Goal: Information Seeking & Learning: Check status

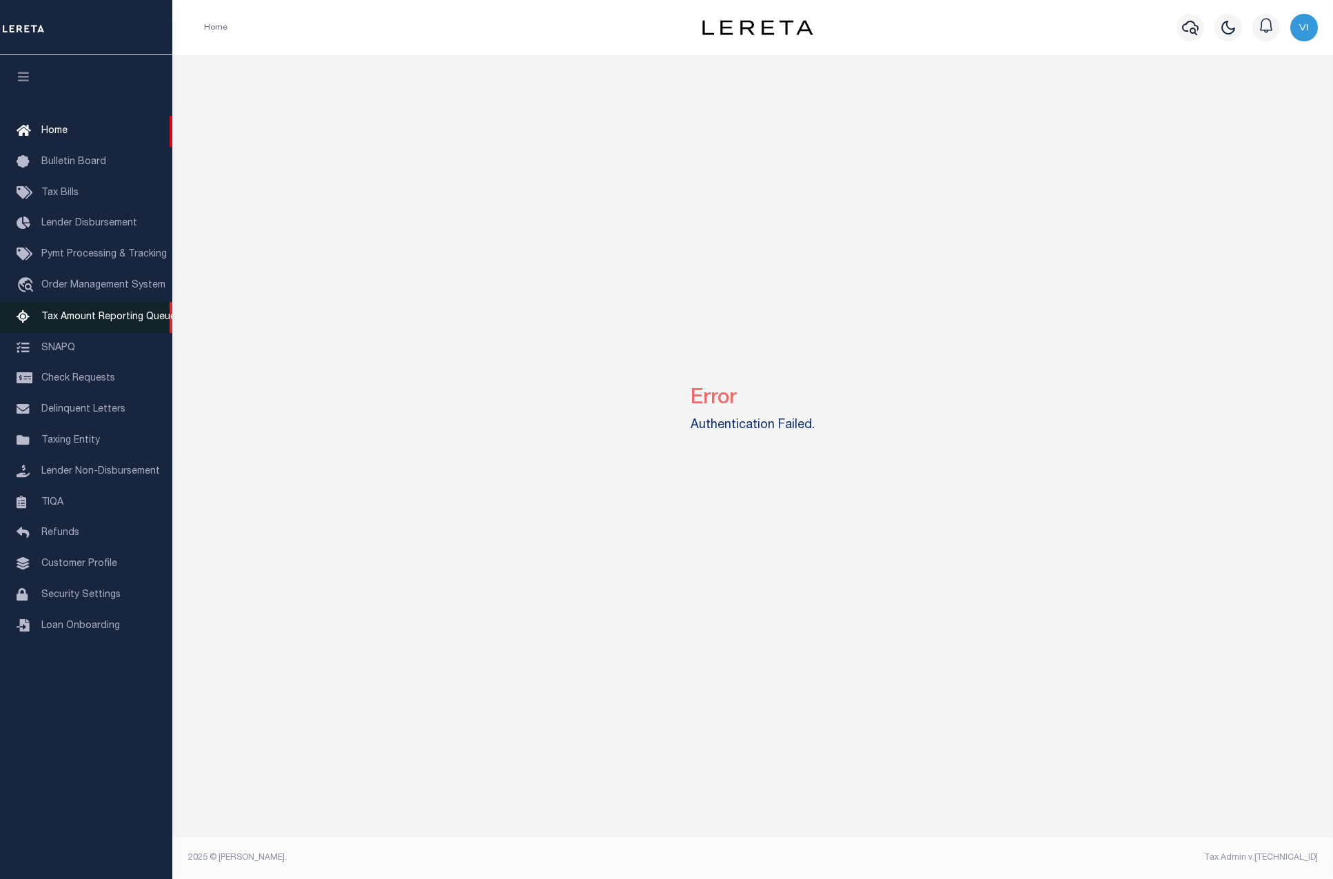
drag, startPoint x: 82, startPoint y: 332, endPoint x: 86, endPoint y: 323, distance: 9.2
click at [82, 332] on link "Tax Amount Reporting Queue" at bounding box center [86, 317] width 172 height 31
click at [88, 322] on span "Tax Amount Reporting Queue" at bounding box center [108, 317] width 134 height 10
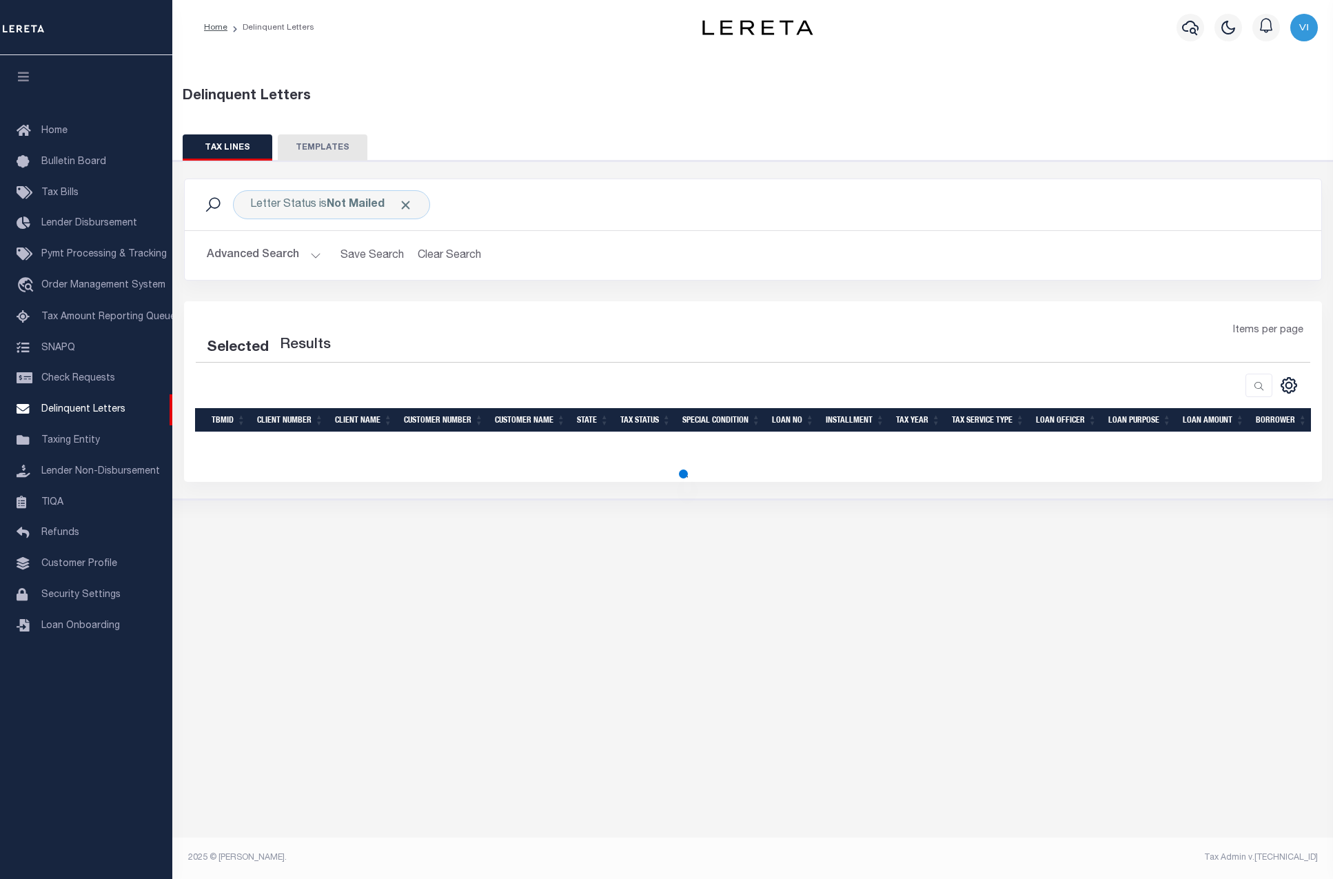
click at [471, 358] on div "Items per page" at bounding box center [894, 342] width 851 height 39
click at [316, 254] on button "Advanced Search" at bounding box center [264, 255] width 114 height 27
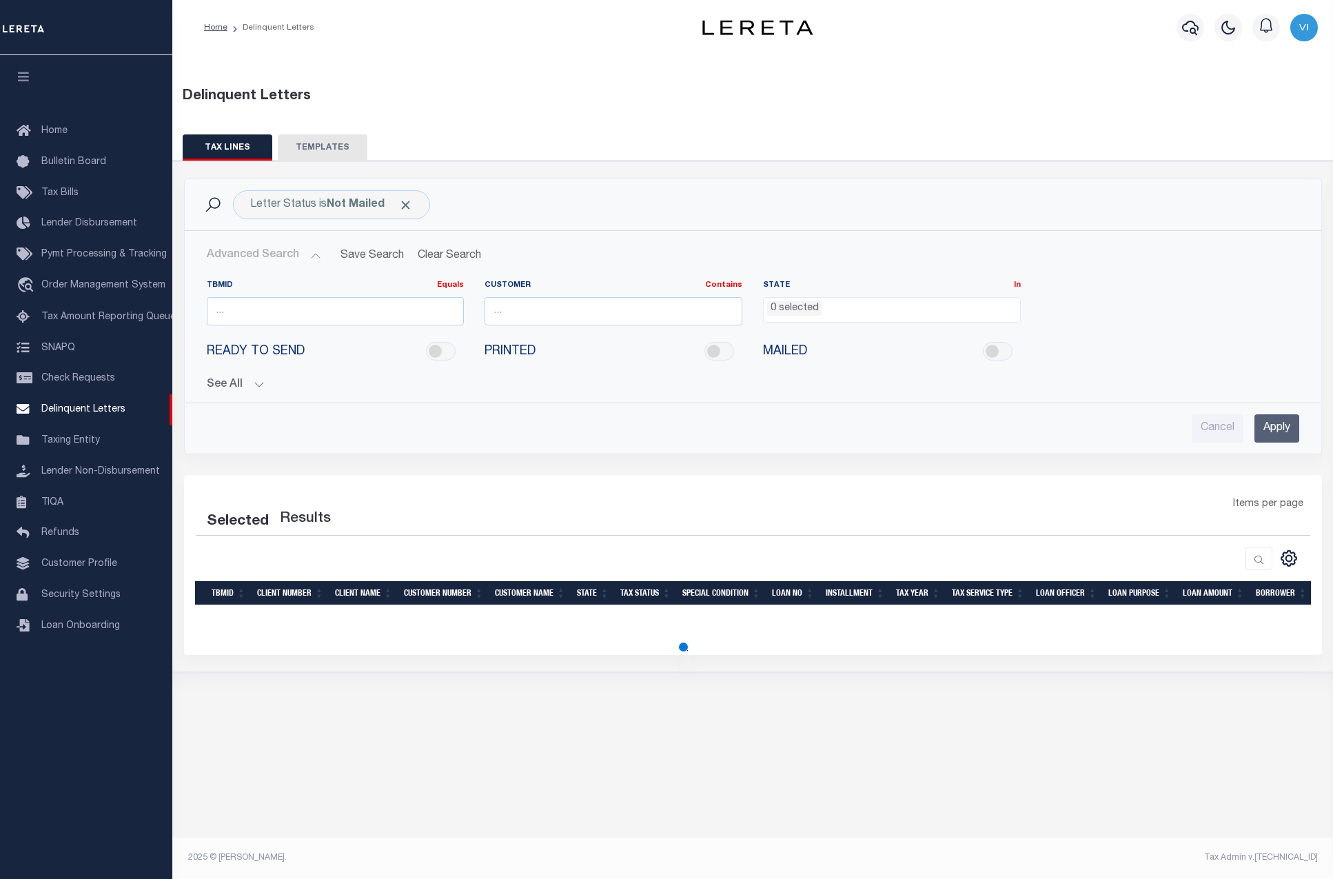
click at [316, 254] on button "Advanced Search" at bounding box center [264, 255] width 114 height 27
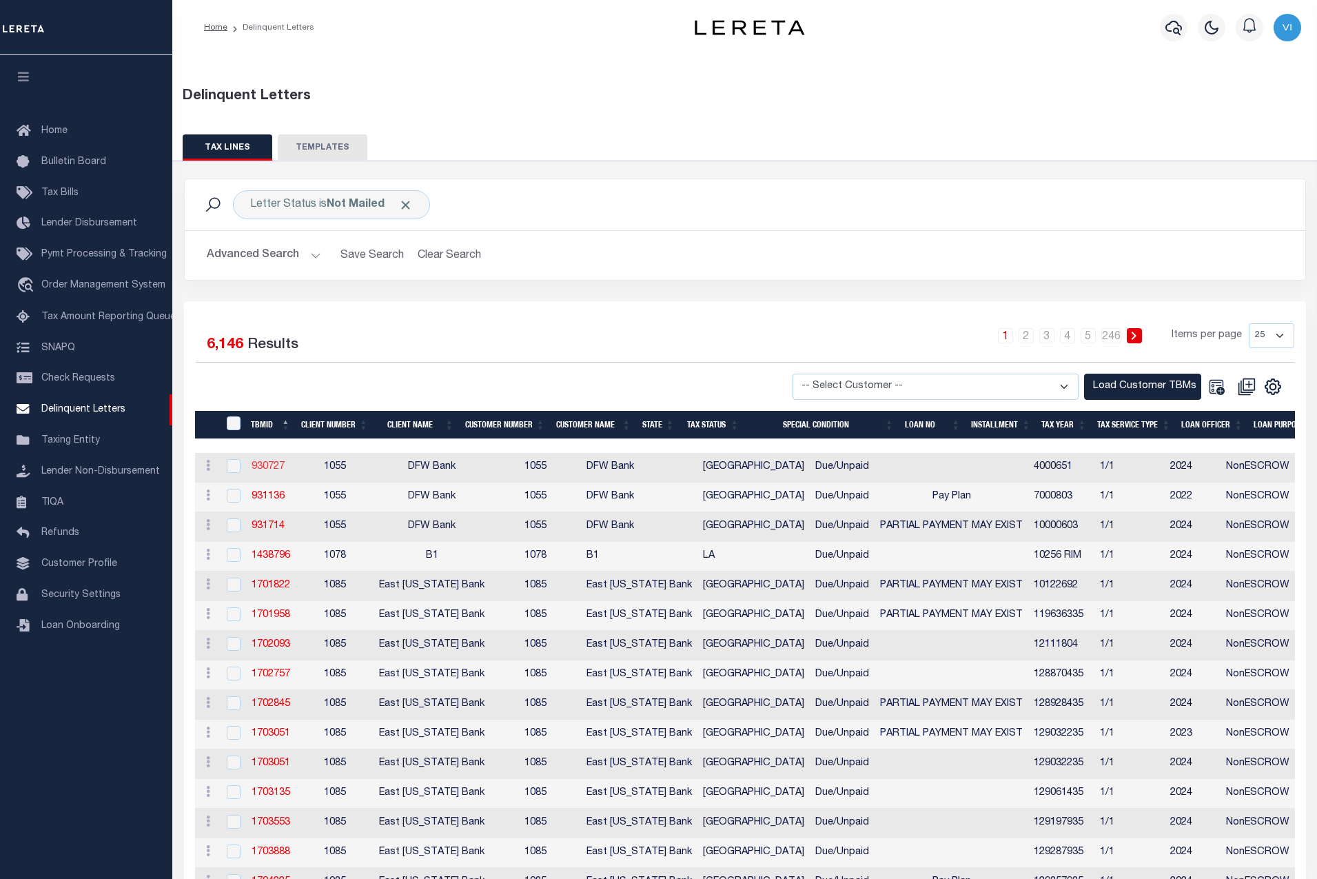
click at [274, 471] on link "930727" at bounding box center [268, 467] width 33 height 10
checkbox input "true"
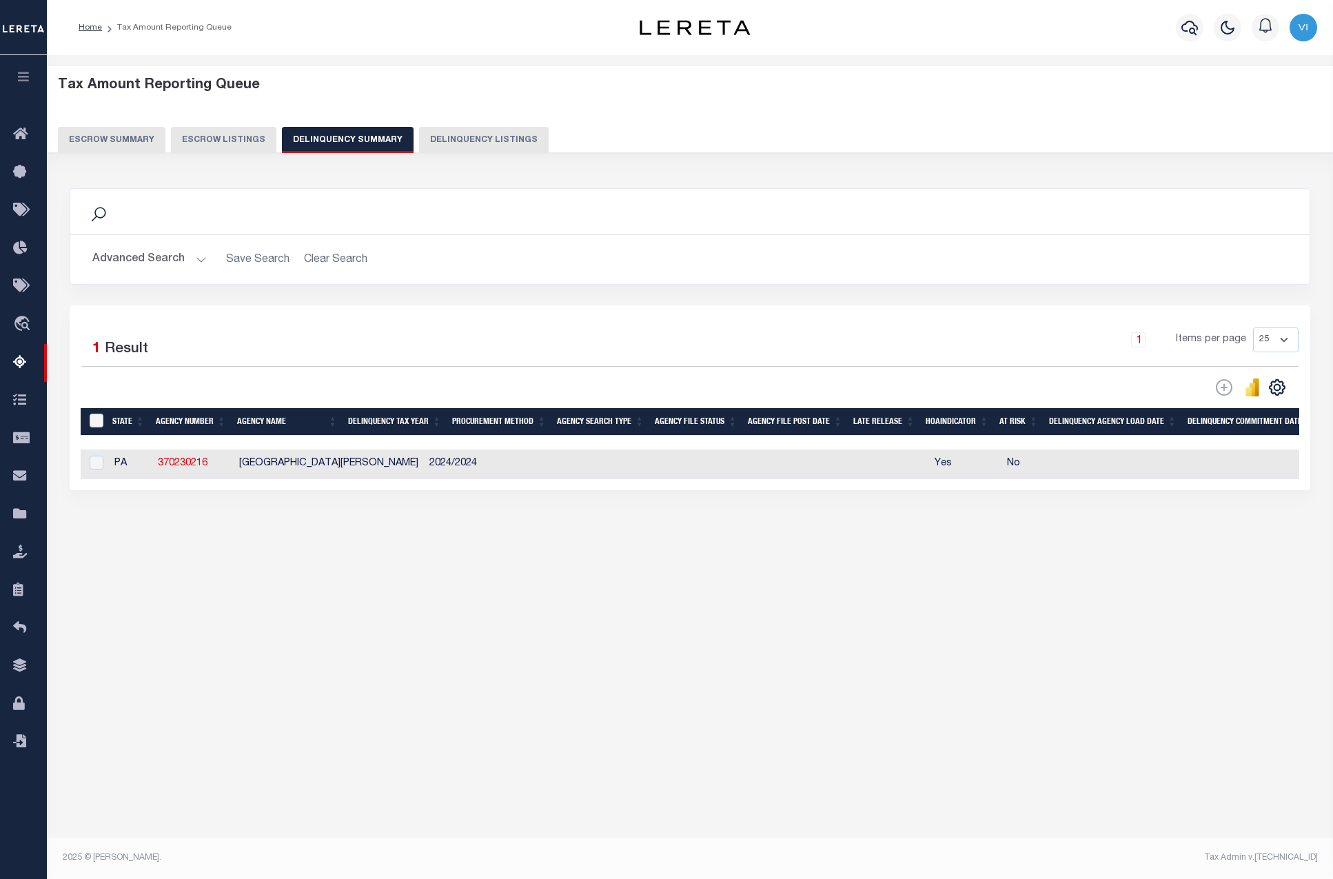
click at [211, 147] on button "Escrow Listings" at bounding box center [223, 140] width 105 height 26
select select "100"
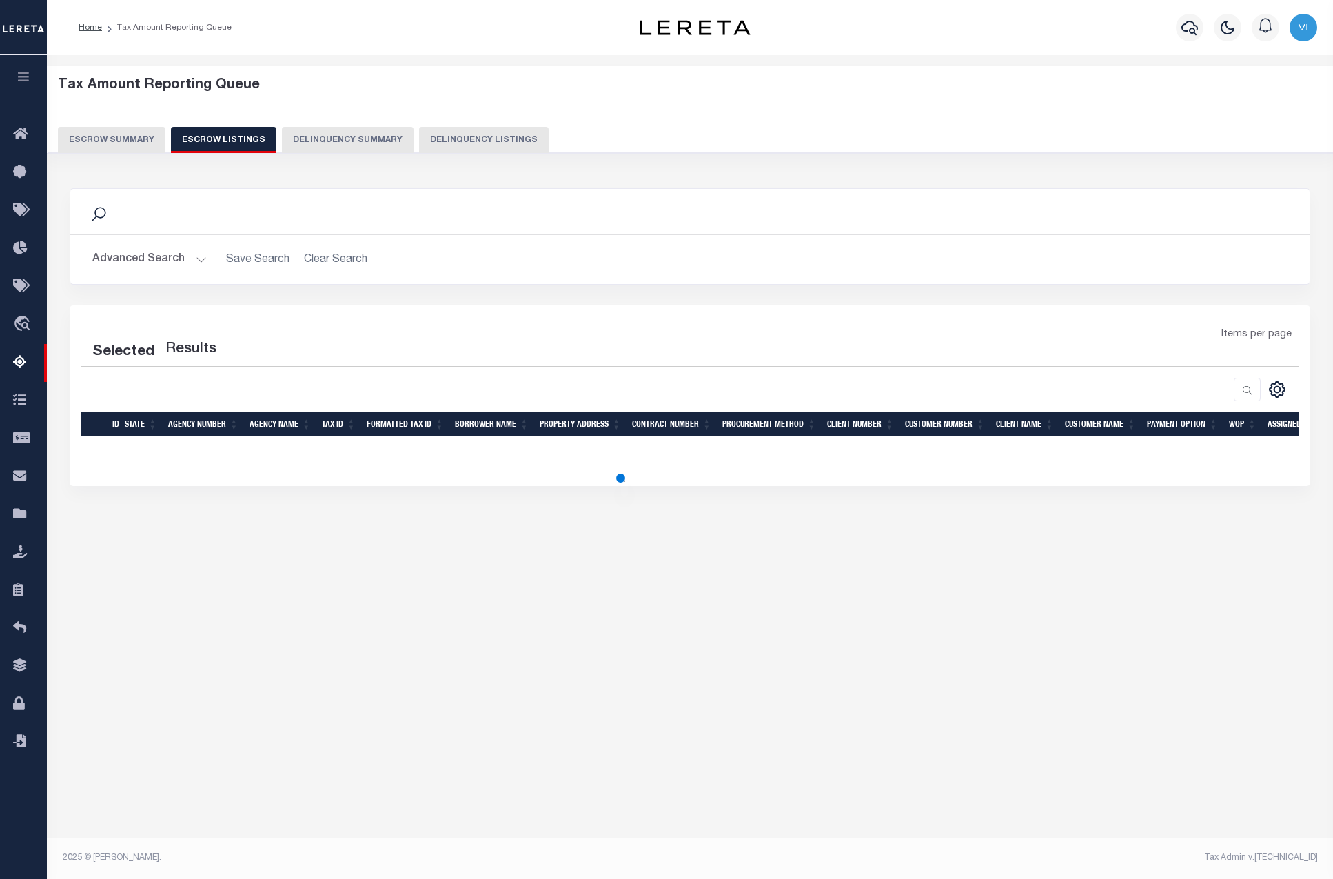
select select "100"
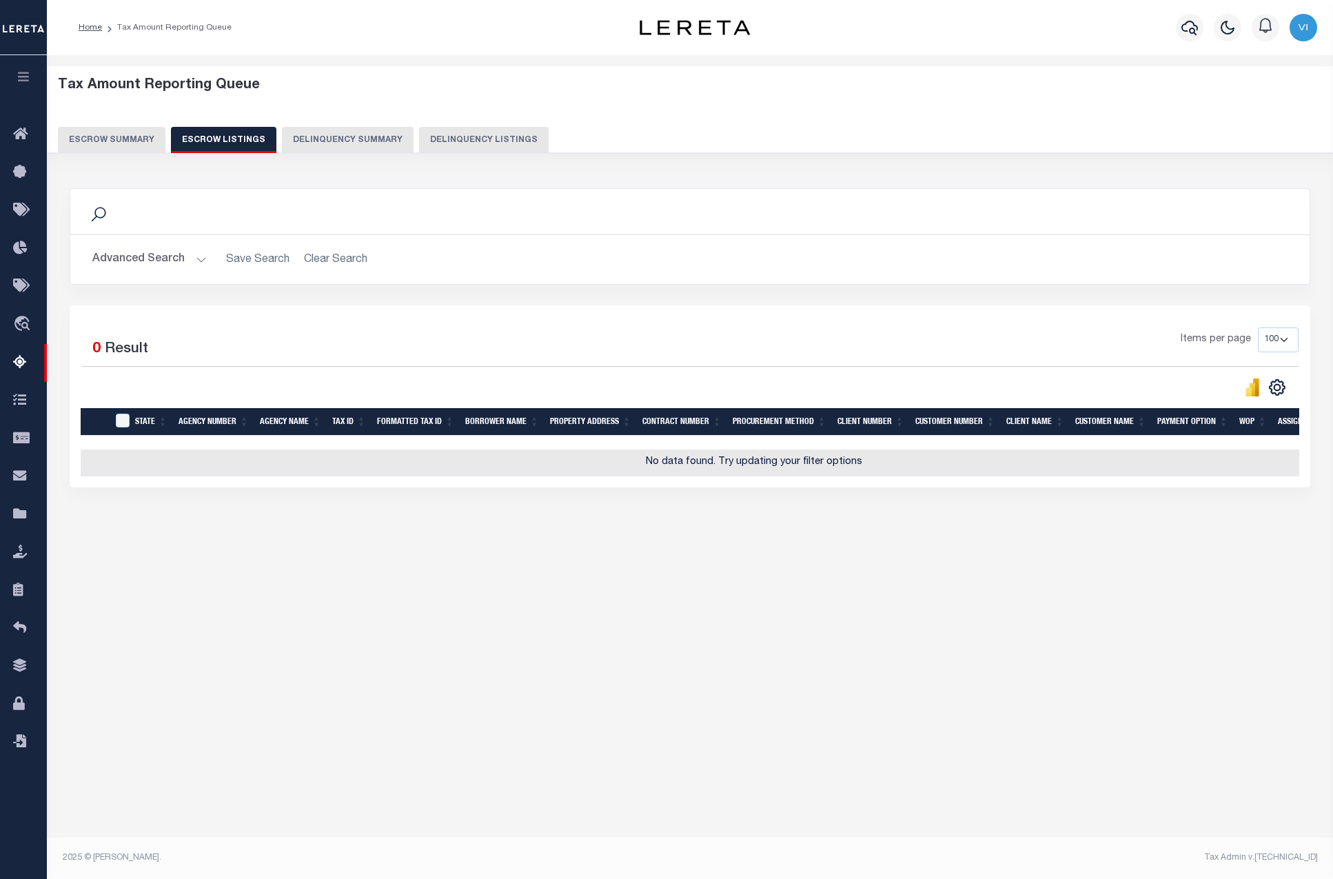
click at [347, 145] on button "Delinquency Summary" at bounding box center [348, 140] width 132 height 26
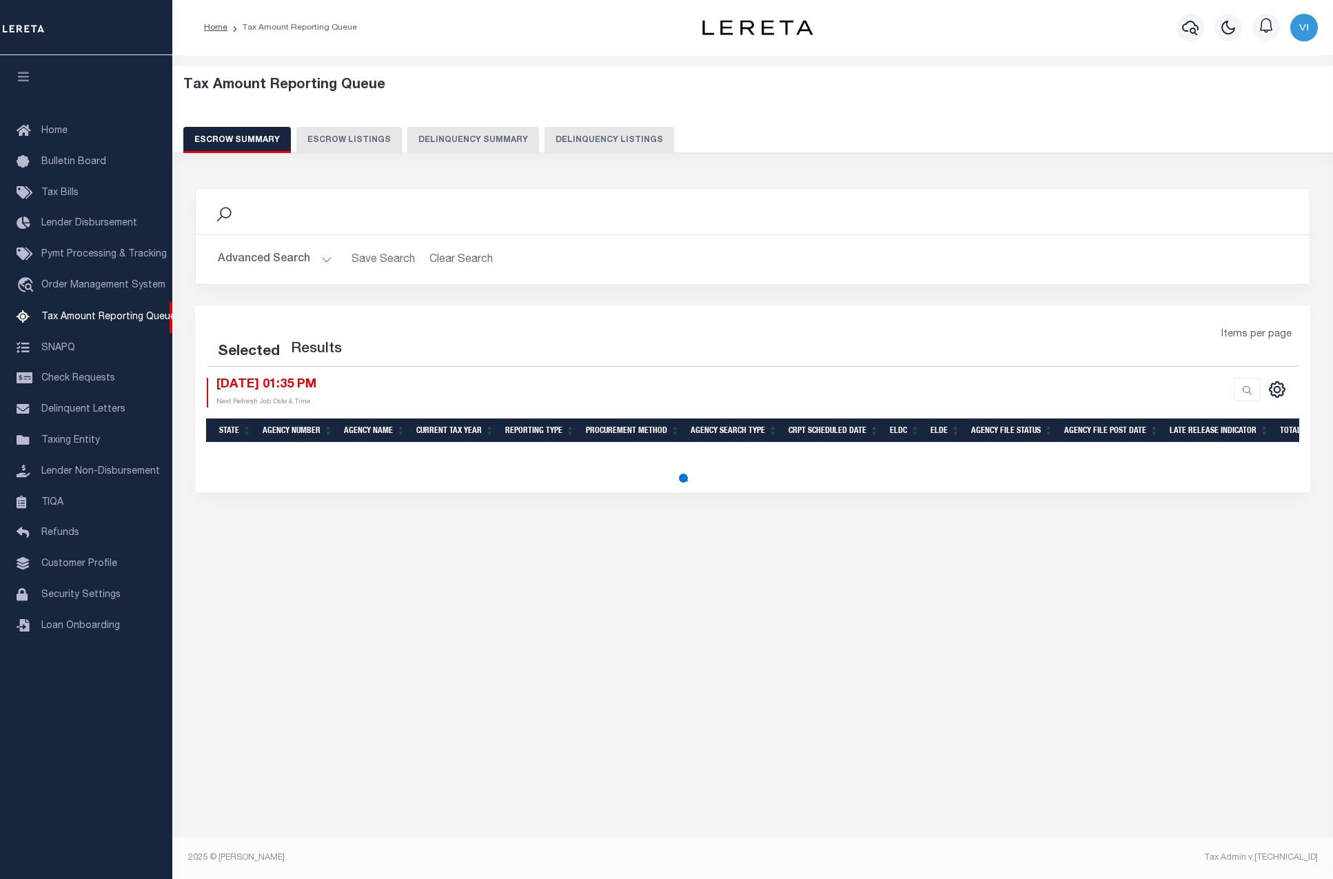
select select "100"
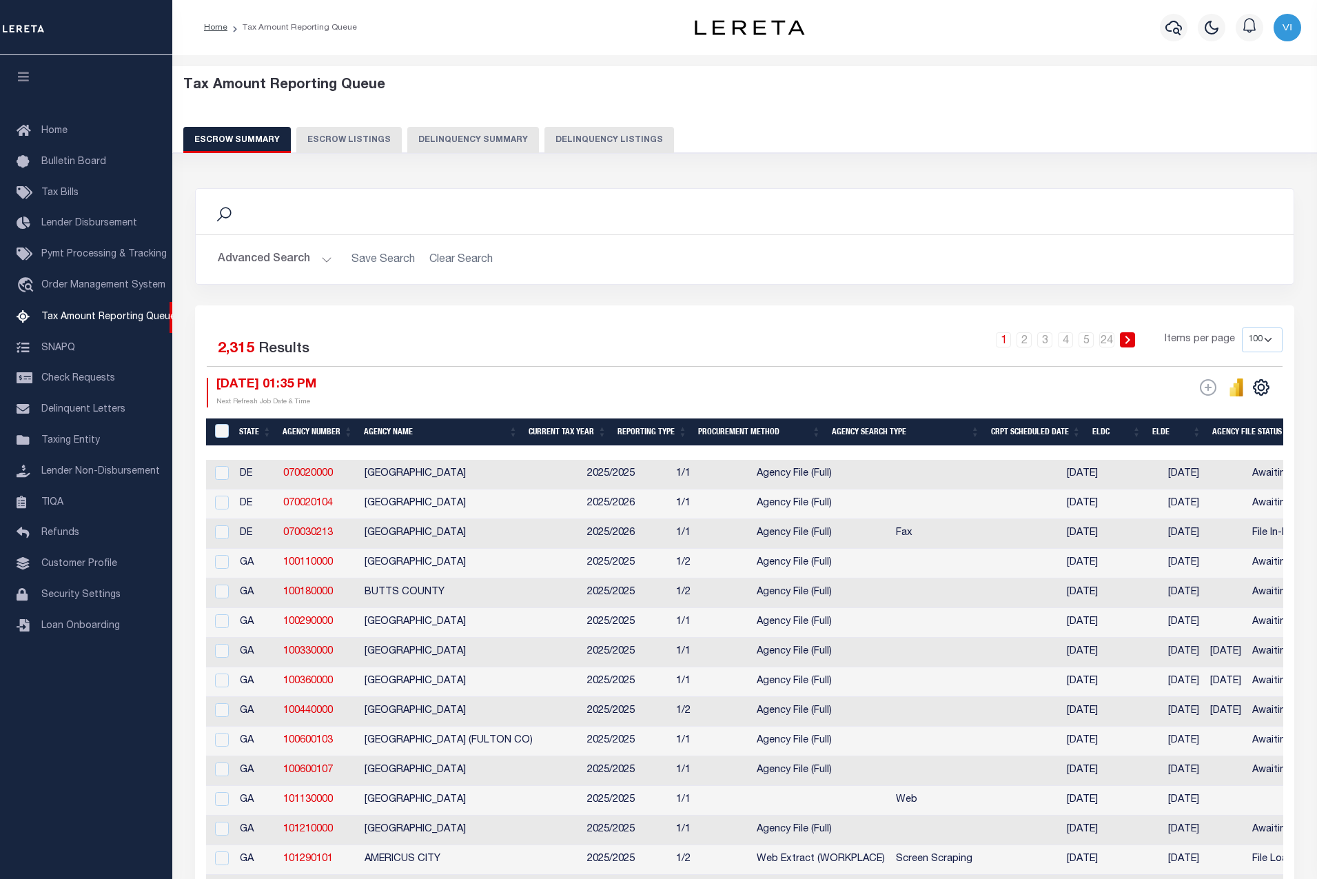
click at [436, 138] on button "Delinquency Summary" at bounding box center [473, 140] width 132 height 26
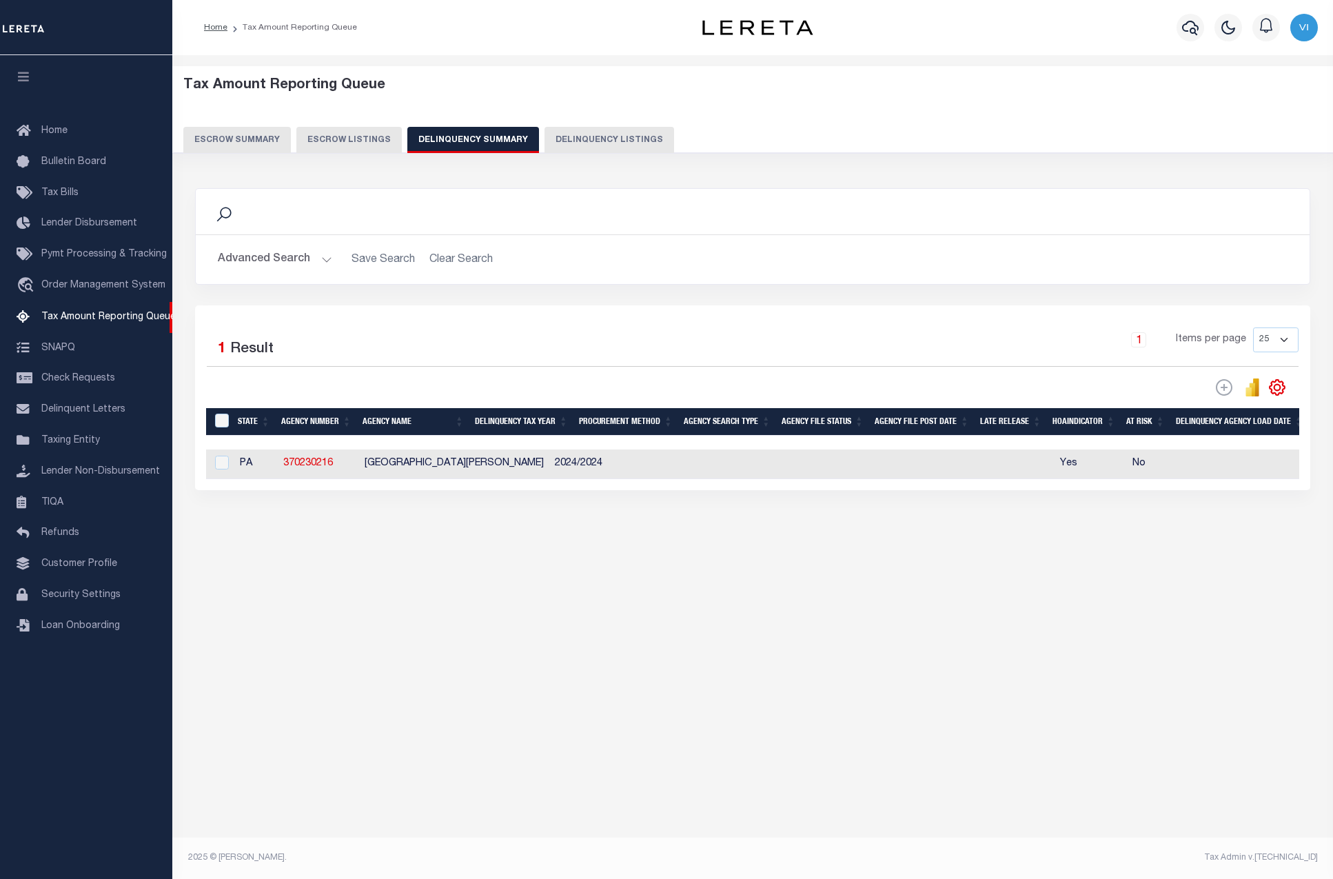
click at [934, 550] on div "Tax Amount Reporting Queue Escrow Summary Escrow Listings In" at bounding box center [752, 321] width 1152 height 504
click at [480, 266] on h2 "Advanced Search Save Search Clear Search SummaryGridWrapper_dynamictable_____De…" at bounding box center [753, 259] width 1092 height 27
click at [465, 261] on h2 "Advanced Search Save Search Clear Search SummaryGridWrapper_dynamictable_____De…" at bounding box center [753, 259] width 1092 height 27
click at [660, 603] on div "Tax Amount Reporting Queue Escrow Summary Escrow Listings" at bounding box center [752, 334] width 1161 height 559
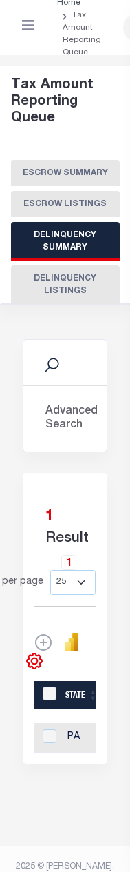
click at [90, 112] on h5 "Tax Amount Reporting Queue" at bounding box center [65, 102] width 109 height 50
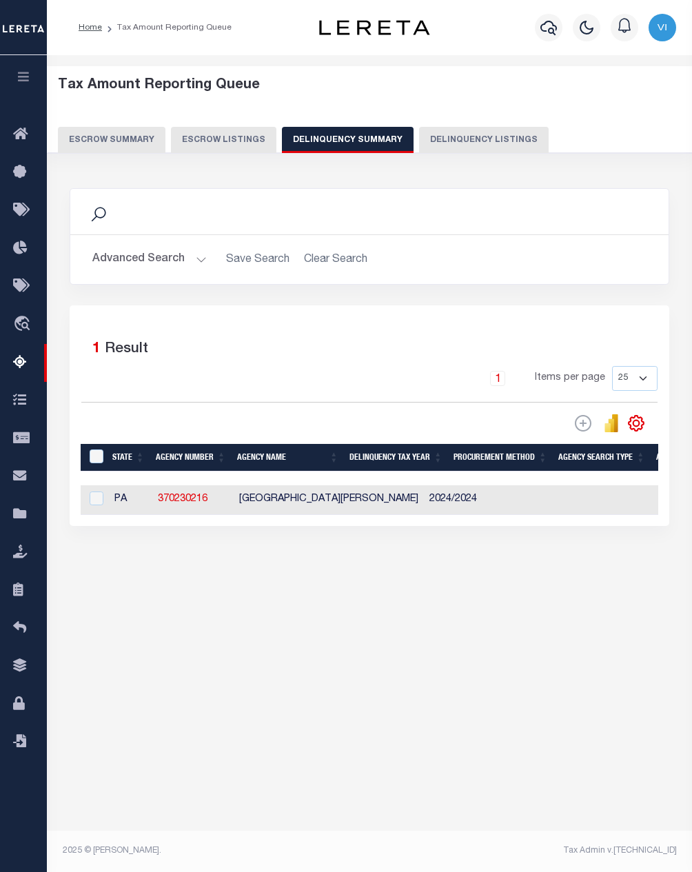
click at [298, 262] on h2 "Advanced Search Save Search Clear Search SummaryGridWrapper_dynamictable_____De…" at bounding box center [369, 259] width 576 height 27
click at [327, 261] on h2 "Advanced Search Save Search Clear Search SummaryGridWrapper_dynamictable_____De…" at bounding box center [369, 259] width 576 height 27
click at [179, 262] on button "Advanced Search" at bounding box center [149, 259] width 114 height 27
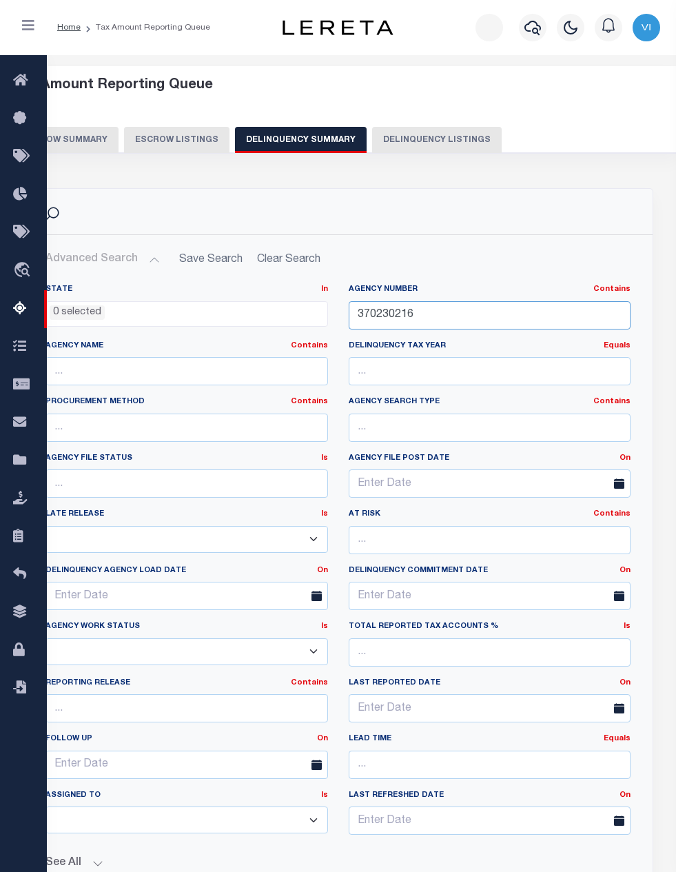
drag, startPoint x: 454, startPoint y: 322, endPoint x: 301, endPoint y: 313, distance: 152.6
click at [268, 308] on div "State In In AK AL AR AZ CA CO CT DC DE FL GA GU HI IA ID IL IN KS KY LA MA MD M…" at bounding box center [338, 565] width 606 height 562
click at [325, 263] on h2 "Advanced Search Save Search Clear Search SummaryGridWrapper_dynamictable_____De…" at bounding box center [337, 259] width 607 height 27
click at [160, 262] on button "Advanced Search" at bounding box center [102, 259] width 114 height 27
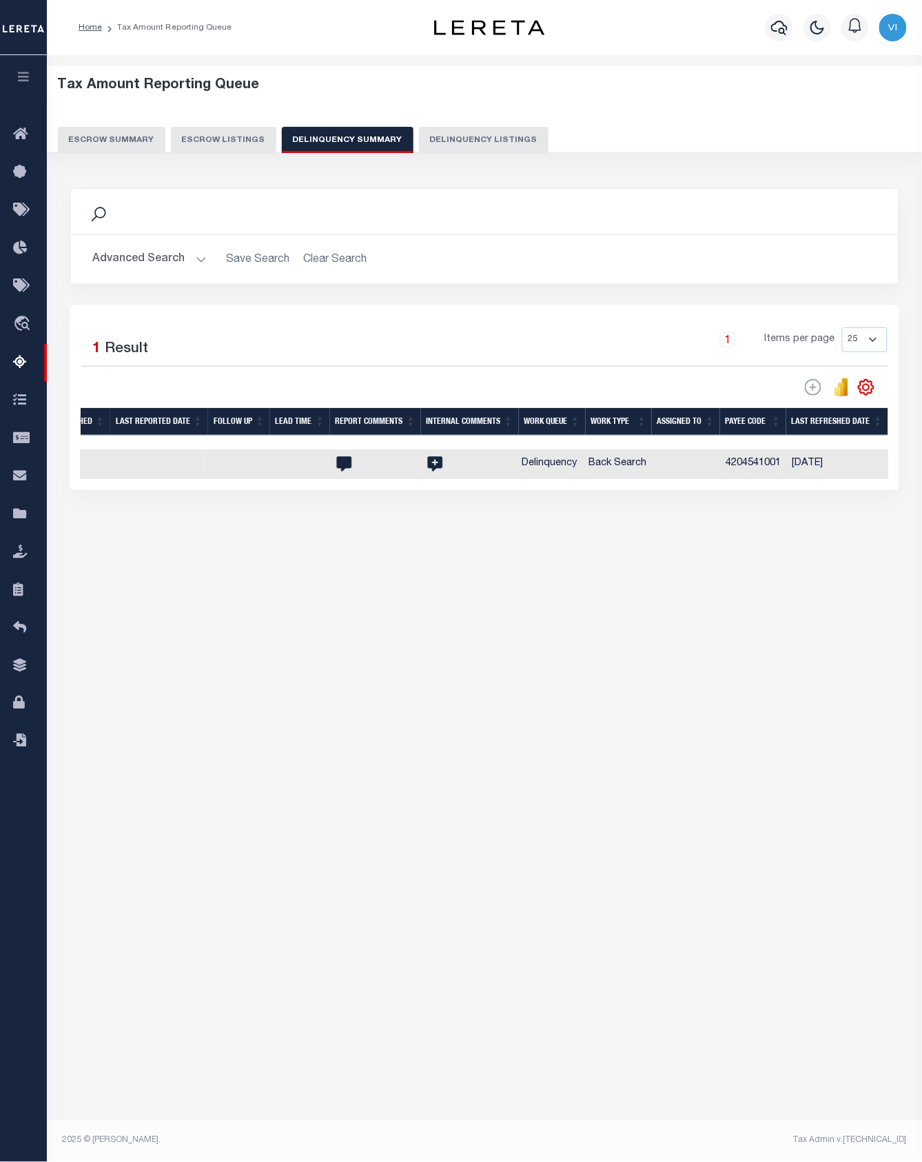
scroll to position [0, 2121]
click at [338, 266] on h2 "Advanced Search Save Search Clear Search SummaryGridWrapper_dynamictable_____De…" at bounding box center [484, 259] width 806 height 27
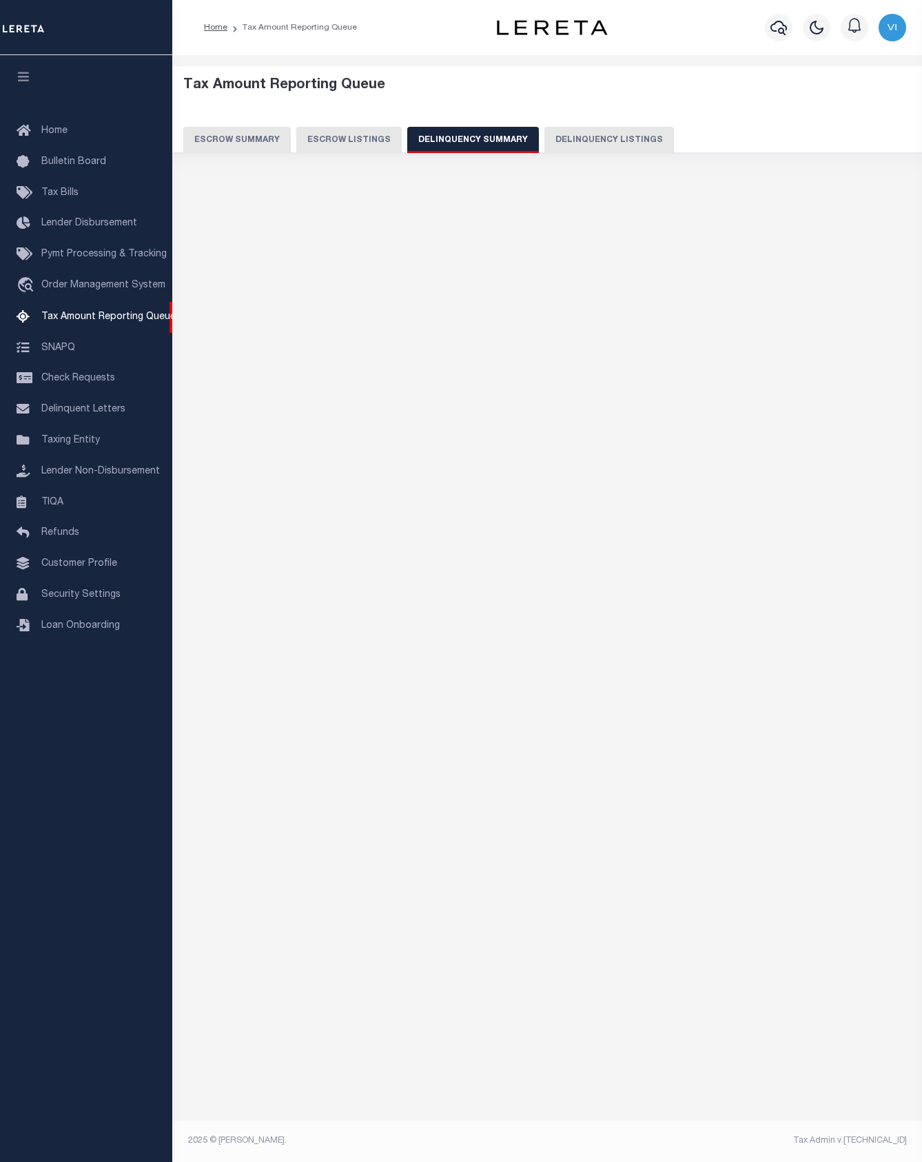
select select
click at [506, 142] on button "Delinquency Summary" at bounding box center [473, 140] width 132 height 26
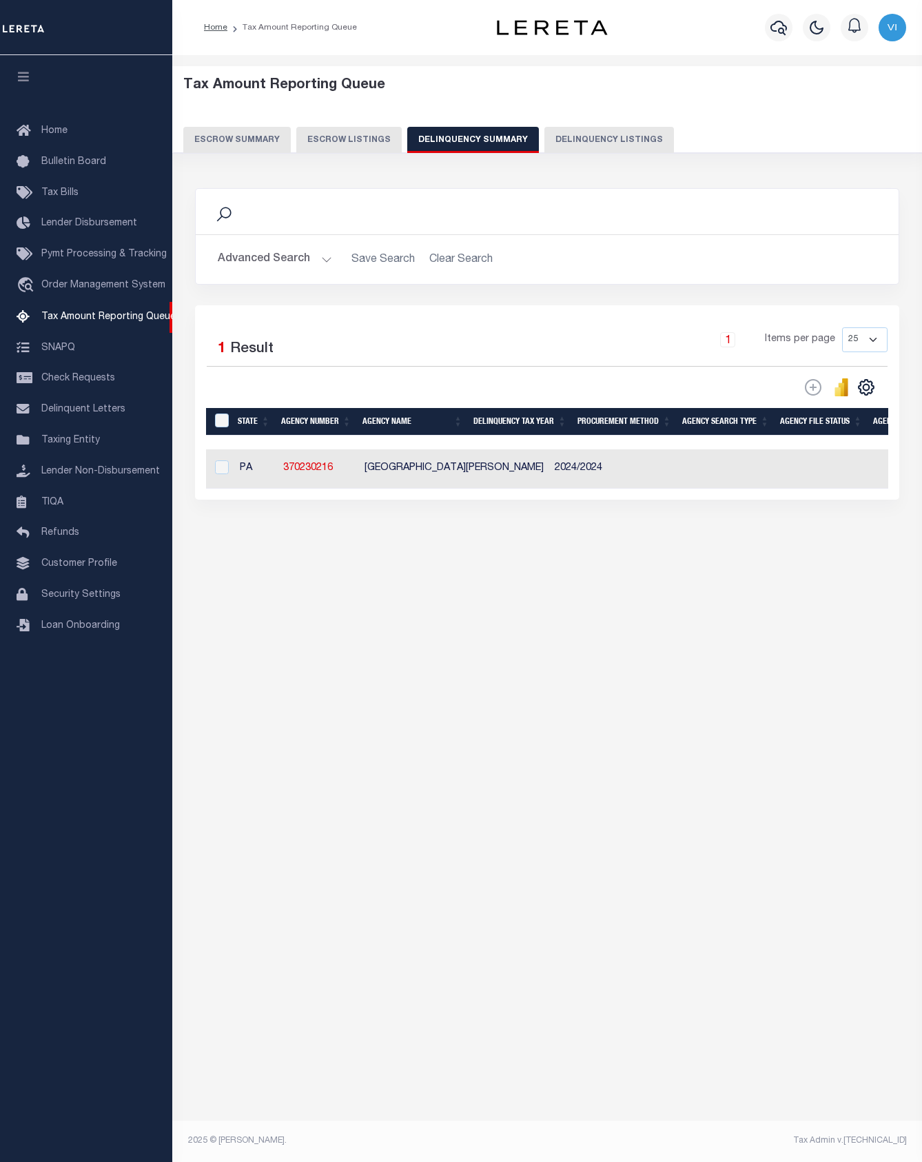
click at [272, 261] on button "Advanced Search" at bounding box center [275, 259] width 114 height 27
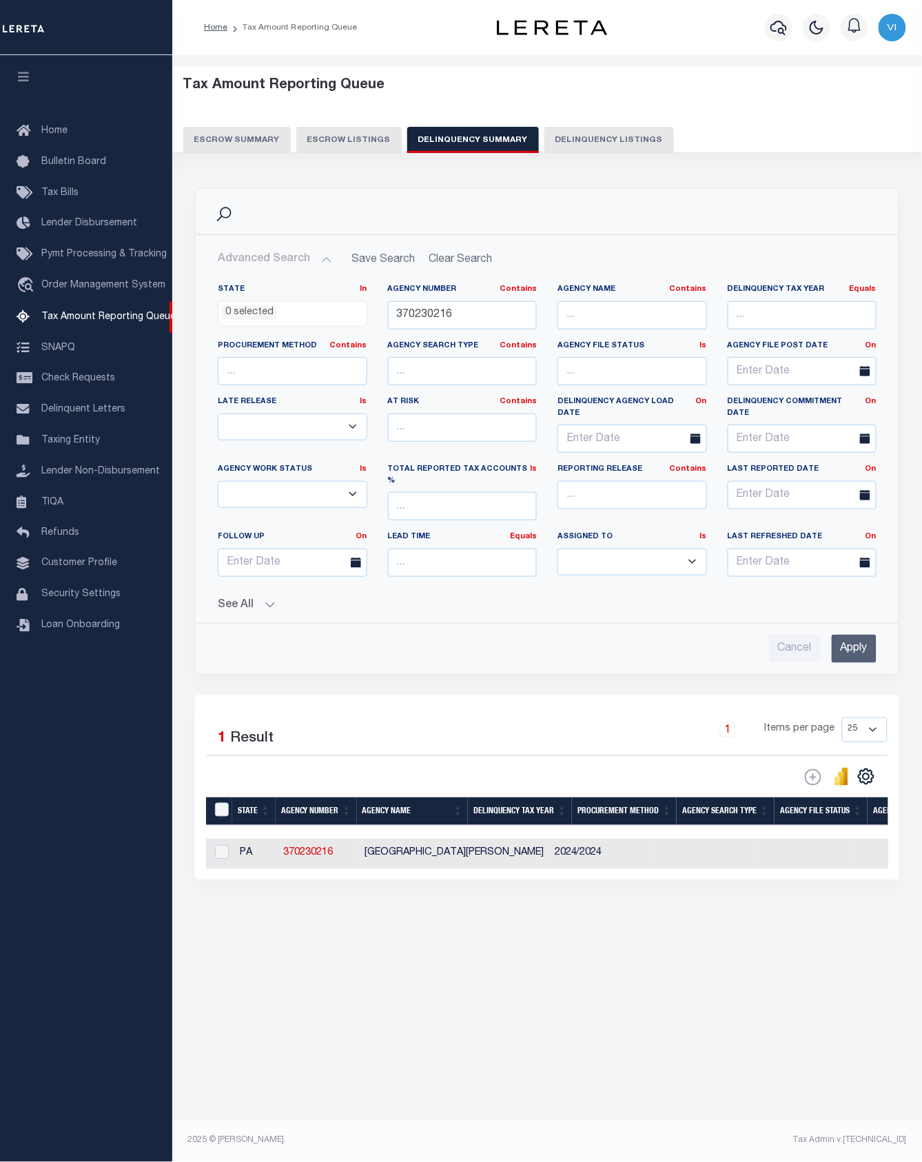
click at [444, 261] on h2 "Advanced Search Save Search Clear Search SummaryGridWrapper_dynamictable_____De…" at bounding box center [547, 259] width 681 height 27
drag, startPoint x: 403, startPoint y: 311, endPoint x: 328, endPoint y: 311, distance: 74.4
click at [326, 307] on div "State In In AK AL AR AZ CA CO CT DC DE FL GA GU HI IA ID IL IN KS KY LA MA MD M…" at bounding box center [547, 436] width 680 height 304
click at [849, 635] on input "Apply" at bounding box center [854, 649] width 45 height 28
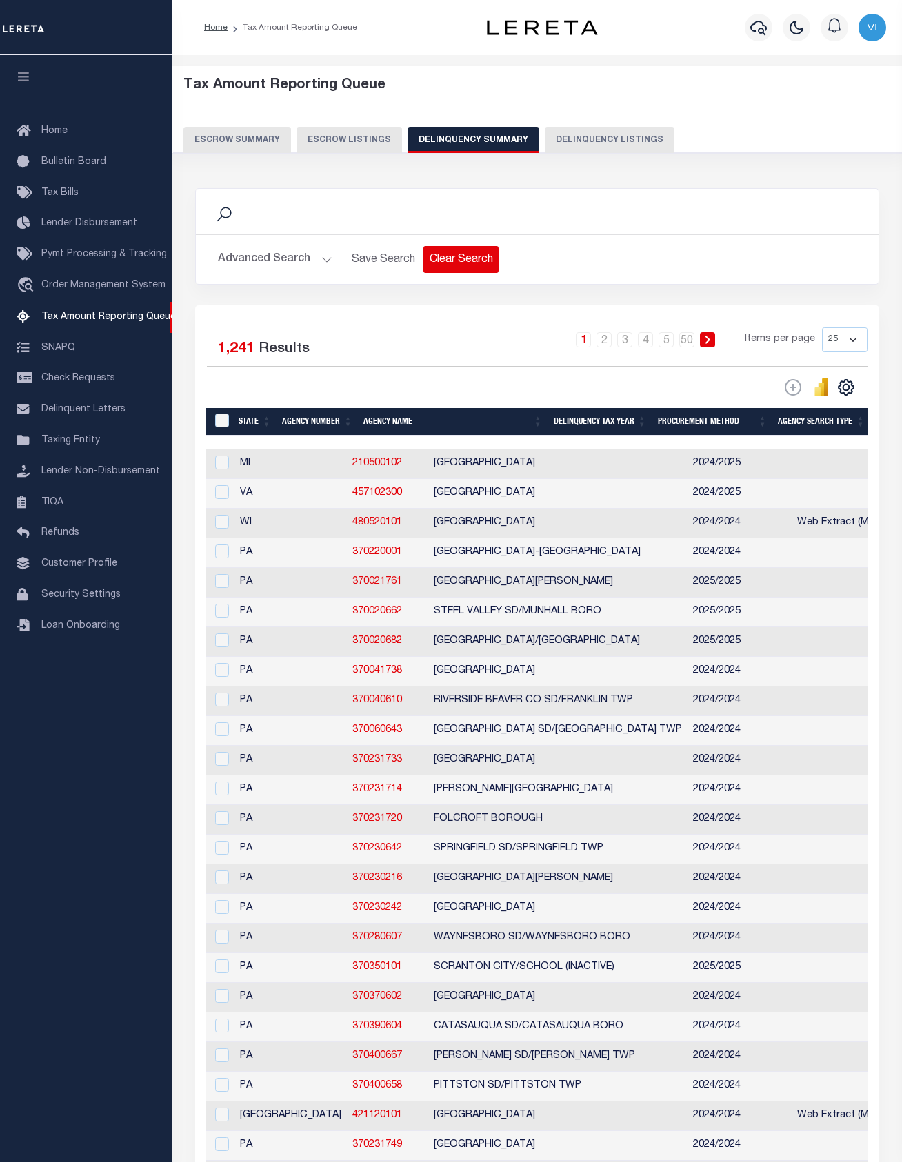
click at [456, 270] on button "Clear Search" at bounding box center [460, 259] width 75 height 27
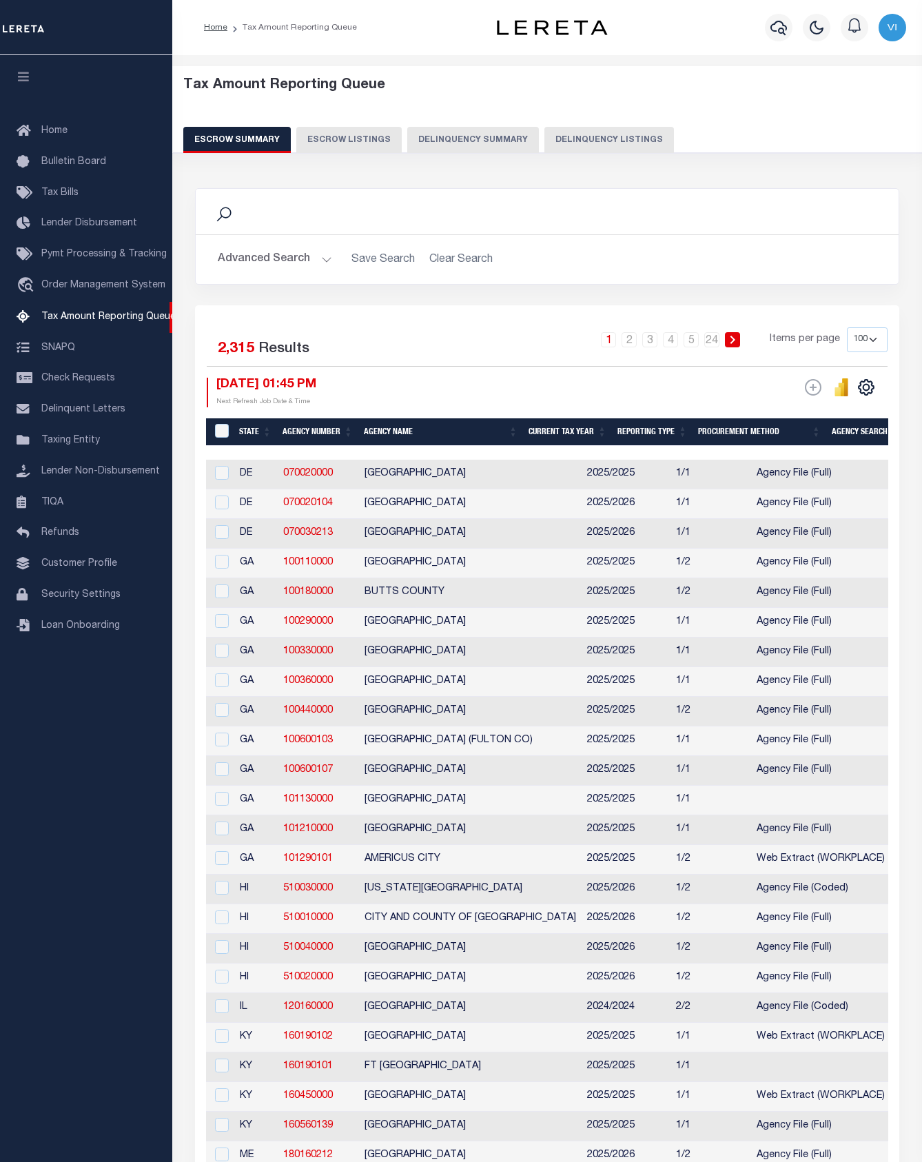
select select "100"
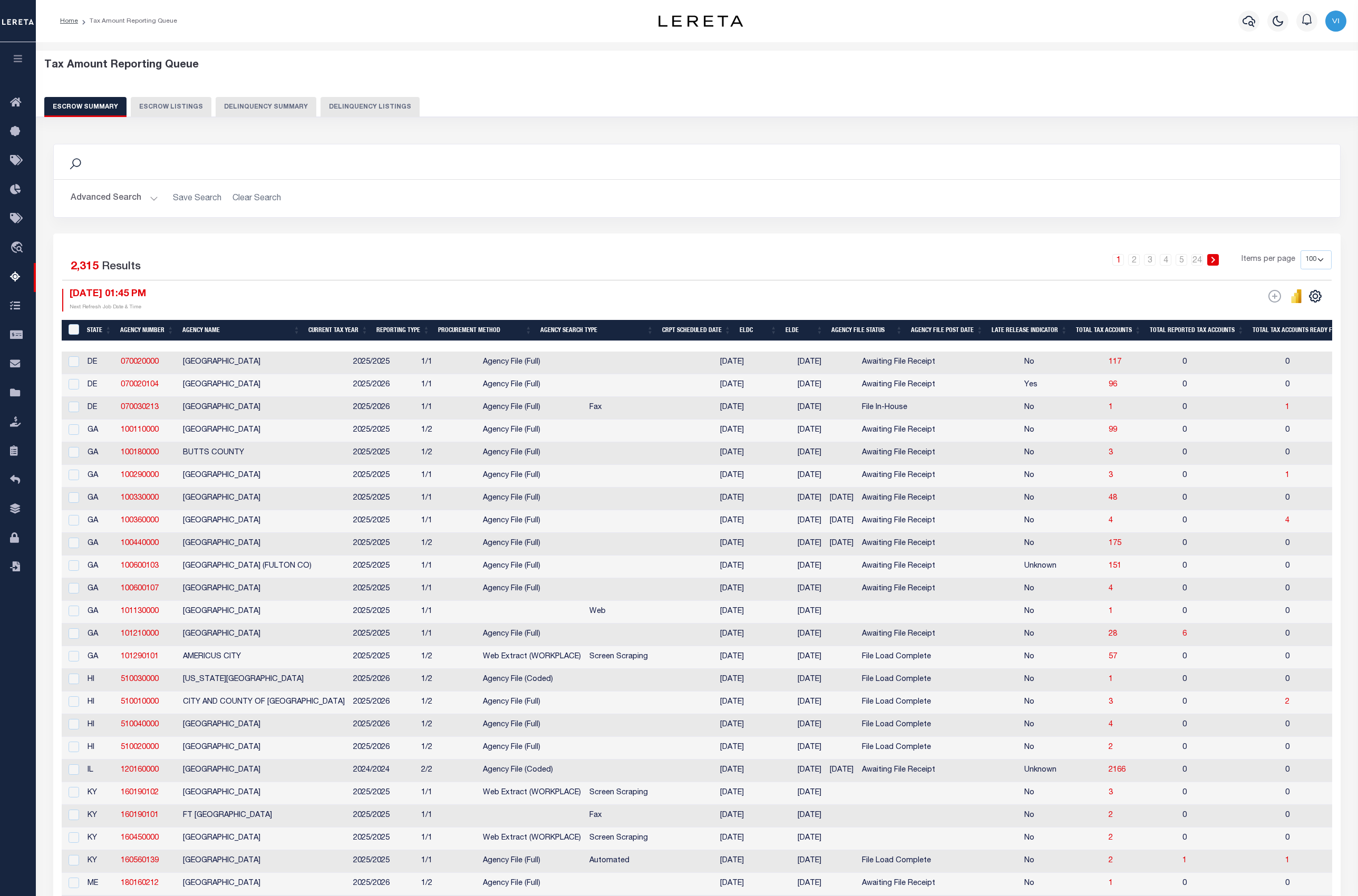
click at [255, 106] on button "Delinquency Summary" at bounding box center [266, 107] width 101 height 20
